Goal: Obtain resource: Obtain resource

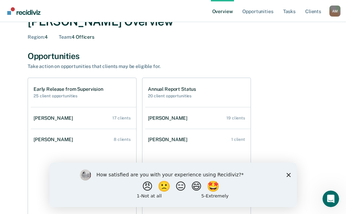
scroll to position [35, 0]
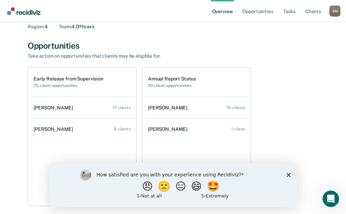
click at [63, 82] on div "Early Release from Supervision 25 client opportunities" at bounding box center [69, 82] width 70 height 12
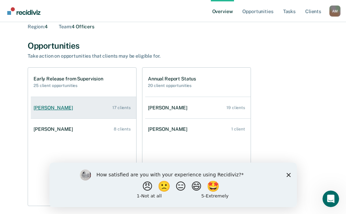
click at [61, 109] on div "[PERSON_NAME]" at bounding box center [55, 108] width 42 height 6
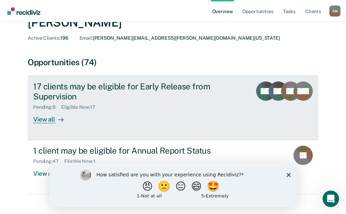
scroll to position [69, 0]
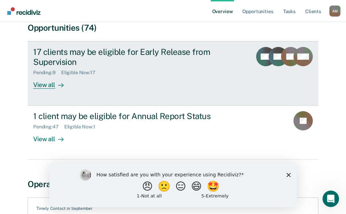
click at [78, 73] on div "Eligible Now : 17" at bounding box center [81, 73] width 40 height 6
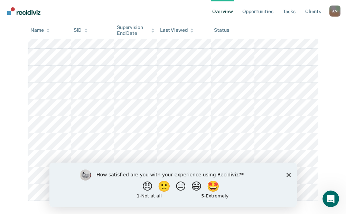
scroll to position [242, 0]
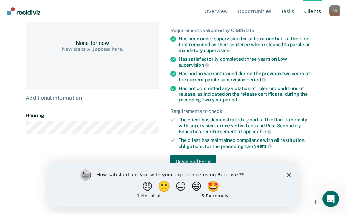
scroll to position [166, 0]
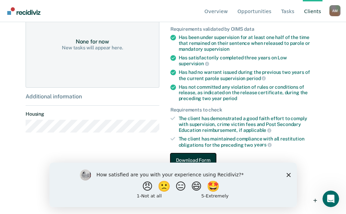
click at [187, 160] on button "Download Form" at bounding box center [193, 160] width 46 height 14
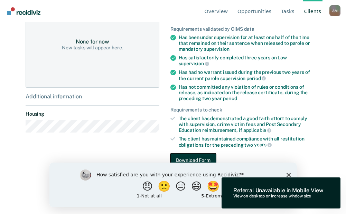
click at [196, 155] on button "Download Form" at bounding box center [193, 160] width 46 height 14
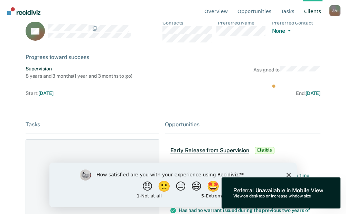
scroll to position [0, 0]
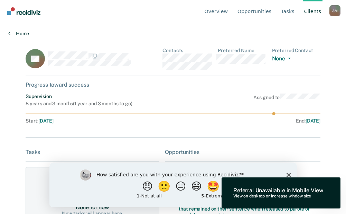
click at [11, 34] on link "Home" at bounding box center [172, 33] width 329 height 6
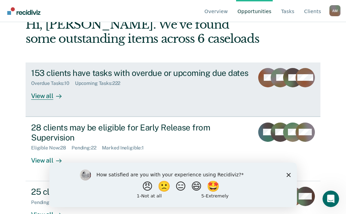
scroll to position [69, 0]
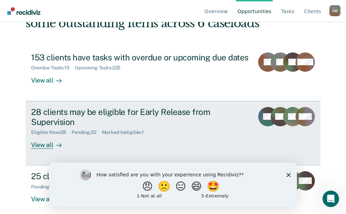
click at [43, 144] on div "View all" at bounding box center [50, 141] width 39 height 13
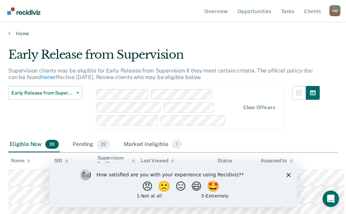
scroll to position [69, 0]
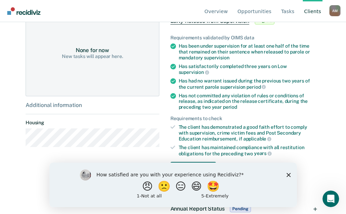
scroll to position [166, 0]
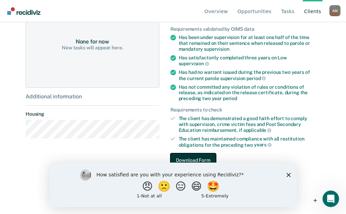
click at [189, 154] on button "Download Form" at bounding box center [193, 160] width 46 height 14
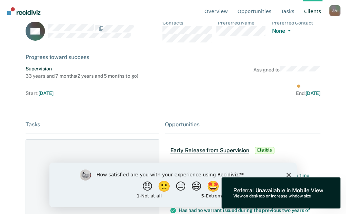
scroll to position [0, 0]
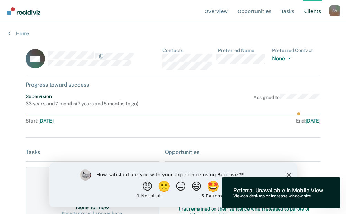
click at [314, 2] on link "Client s" at bounding box center [313, 11] width 20 height 22
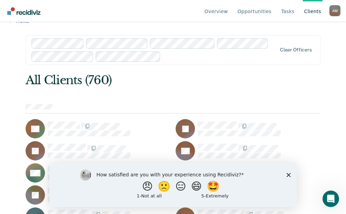
scroll to position [35, 0]
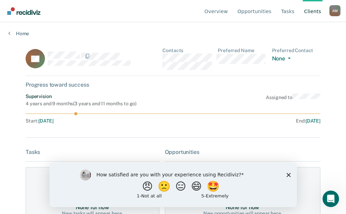
click at [12, 12] on img "Go to Recidiviz Home" at bounding box center [23, 11] width 33 height 8
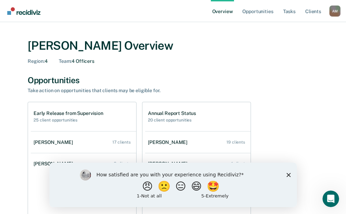
click at [63, 113] on h1 "Early Release from Supervision" at bounding box center [69, 114] width 70 height 6
click at [172, 110] on div "Annual Report Status 20 client opportunities" at bounding box center [197, 116] width 105 height 29
click at [172, 116] on h1 "Annual Report Status" at bounding box center [172, 114] width 48 height 6
click at [170, 122] on h2 "20 client opportunities" at bounding box center [172, 120] width 48 height 5
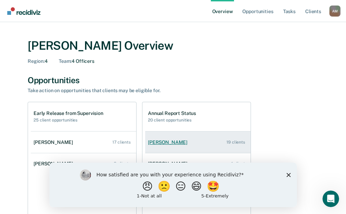
click at [160, 143] on div "[PERSON_NAME]" at bounding box center [169, 143] width 42 height 6
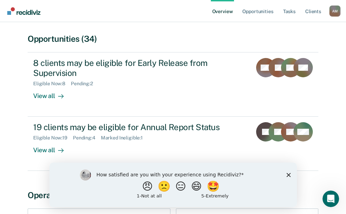
scroll to position [69, 0]
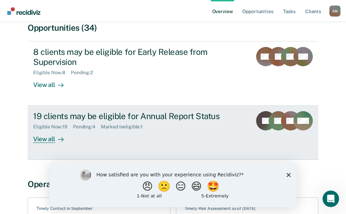
click at [49, 139] on div "View all" at bounding box center [52, 136] width 39 height 13
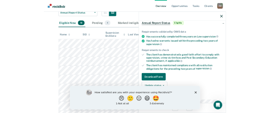
scroll to position [69, 0]
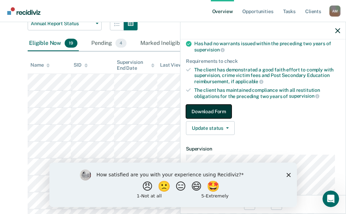
click at [212, 111] on button "Download Form" at bounding box center [209, 112] width 46 height 14
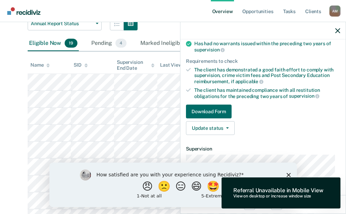
click at [288, 192] on div "Referral Unavailable in Mobile View" at bounding box center [278, 190] width 90 height 7
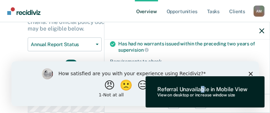
click at [203, 91] on div "Referral Unavailable in Mobile View" at bounding box center [202, 89] width 90 height 7
click at [217, 91] on div "Referral Unavailable in Mobile View" at bounding box center [202, 89] width 90 height 7
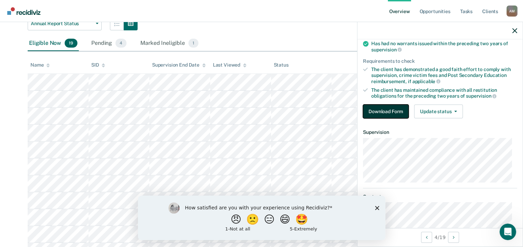
click at [351, 114] on button "Download Form" at bounding box center [386, 112] width 46 height 14
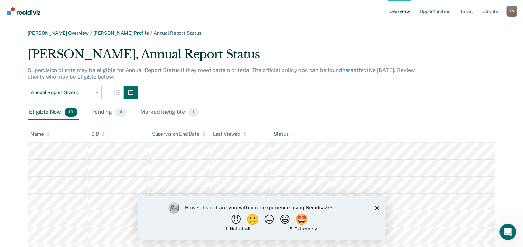
click at [10, 12] on img "Go to Recidiviz Home" at bounding box center [23, 11] width 33 height 8
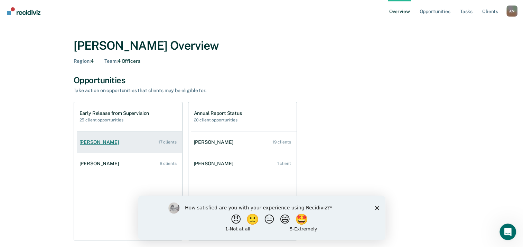
click at [104, 143] on div "[PERSON_NAME]" at bounding box center [100, 143] width 42 height 6
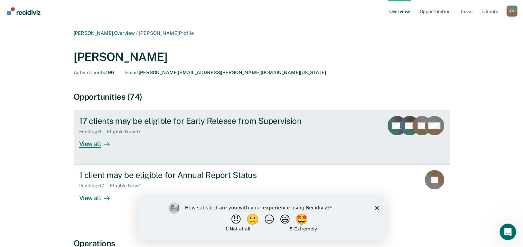
click at [96, 146] on div "View all" at bounding box center [98, 141] width 39 height 13
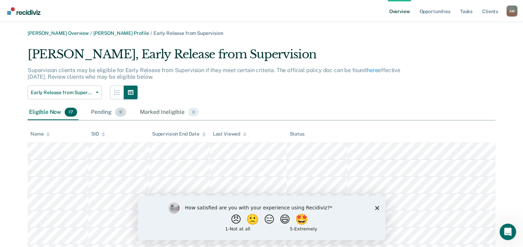
click at [104, 113] on div "Pending 9" at bounding box center [108, 112] width 38 height 15
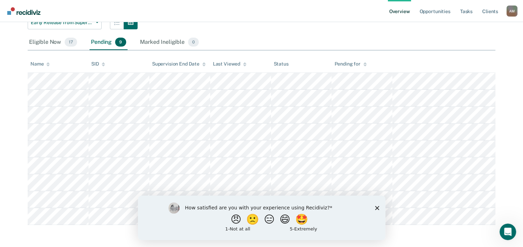
scroll to position [98, 0]
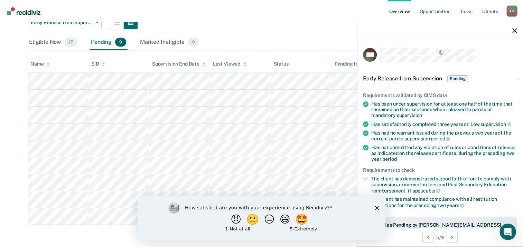
click at [351, 79] on span "Pending" at bounding box center [457, 78] width 21 height 7
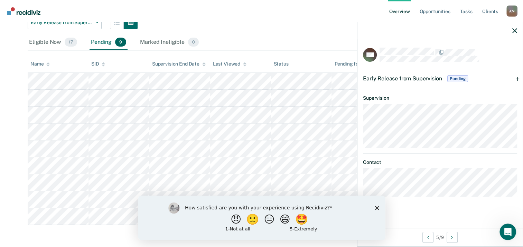
click at [351, 79] on span "Pending" at bounding box center [457, 78] width 21 height 7
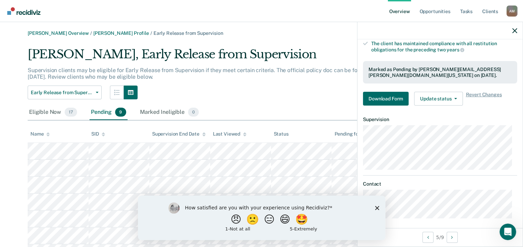
scroll to position [157, 0]
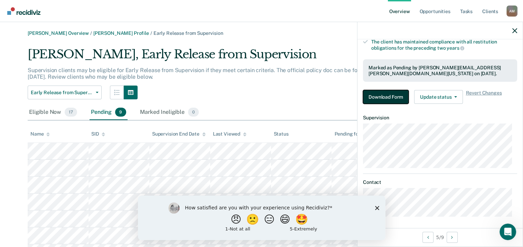
click at [351, 97] on button "Download Form" at bounding box center [386, 97] width 46 height 14
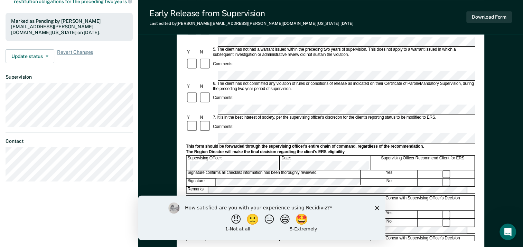
scroll to position [173, 0]
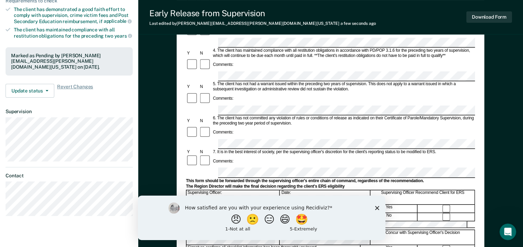
click at [236, 108] on form "Early Release from Supervision (ERS) Checklist, Recommendation, and Determinati…" at bounding box center [330, 144] width 289 height 500
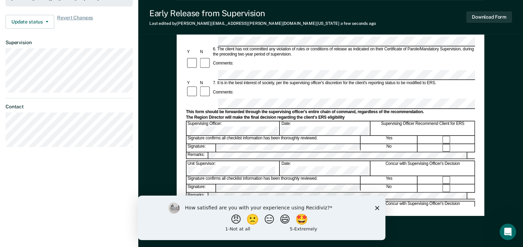
scroll to position [264, 0]
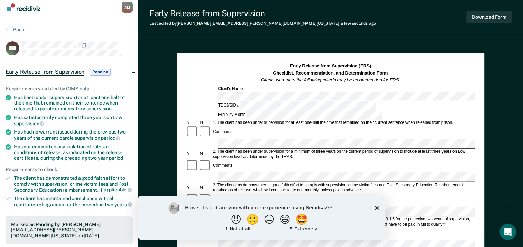
scroll to position [0, 0]
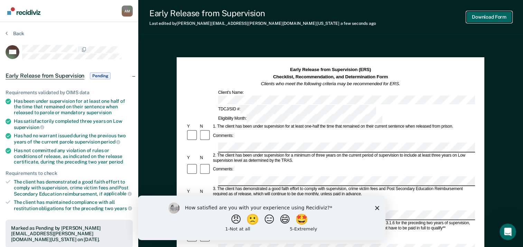
click at [351, 18] on button "Download Form" at bounding box center [489, 16] width 46 height 11
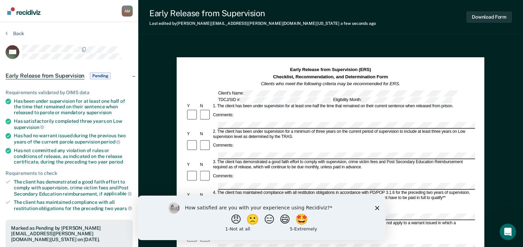
click at [343, 32] on div "Early Release from Supervision Last edited by [PERSON_NAME][EMAIL_ADDRESS][PERS…" at bounding box center [330, 17] width 384 height 35
